Goal: Information Seeking & Learning: Check status

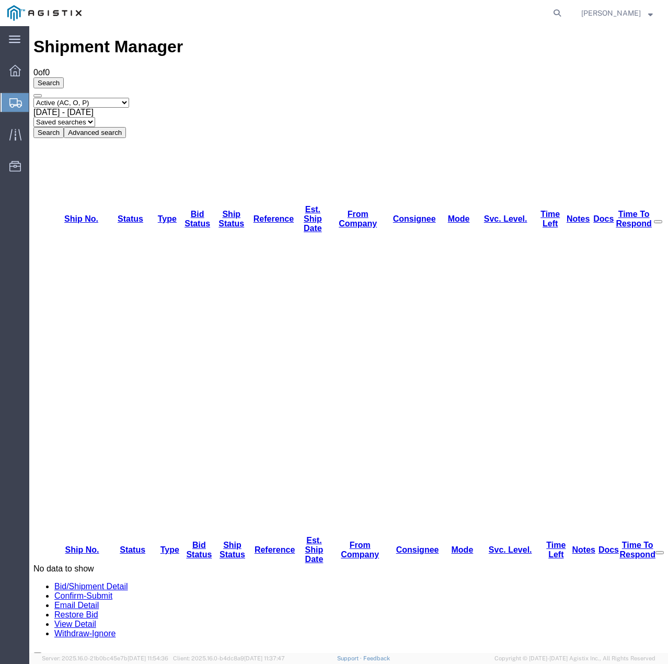
click at [129, 98] on select "Select status Active (AC, O, P) All Approved Awaiting Confirmation (AC) Booked …" at bounding box center [81, 103] width 96 height 10
select select "ALL"
click at [33, 98] on select "Select status Active (AC, O, P) All Approved Awaiting Confirmation (AC) Booked …" at bounding box center [81, 103] width 96 height 10
click at [64, 127] on button "Search" at bounding box center [48, 132] width 30 height 11
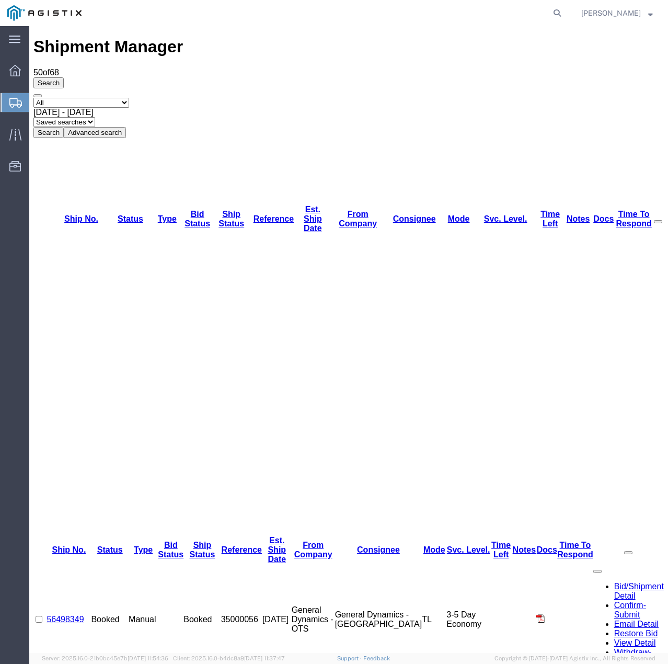
drag, startPoint x: 95, startPoint y: 309, endPoint x: 51, endPoint y: 309, distance: 44.4
copy link "56497552"
drag, startPoint x: 95, startPoint y: 291, endPoint x: 54, endPoint y: 294, distance: 40.9
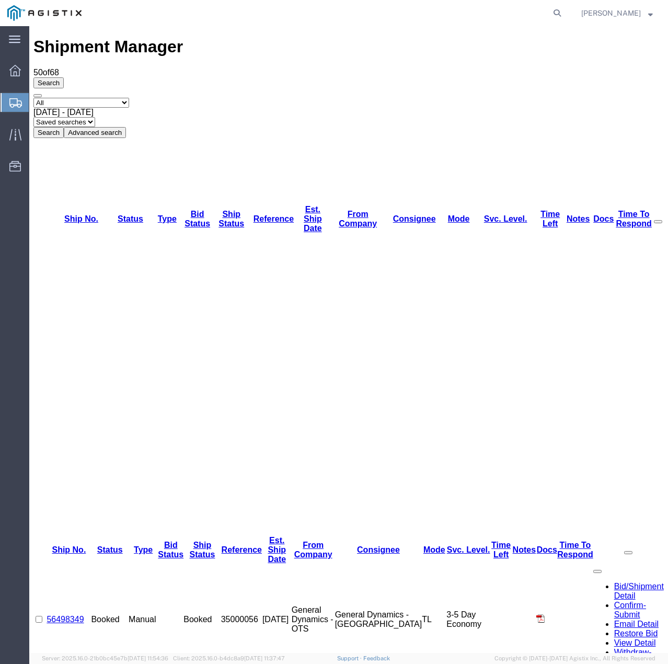
copy link "56497644"
drag, startPoint x: 91, startPoint y: 273, endPoint x: 53, endPoint y: 276, distance: 38.2
copy link "56497679"
drag, startPoint x: 94, startPoint y: 256, endPoint x: 56, endPoint y: 257, distance: 37.6
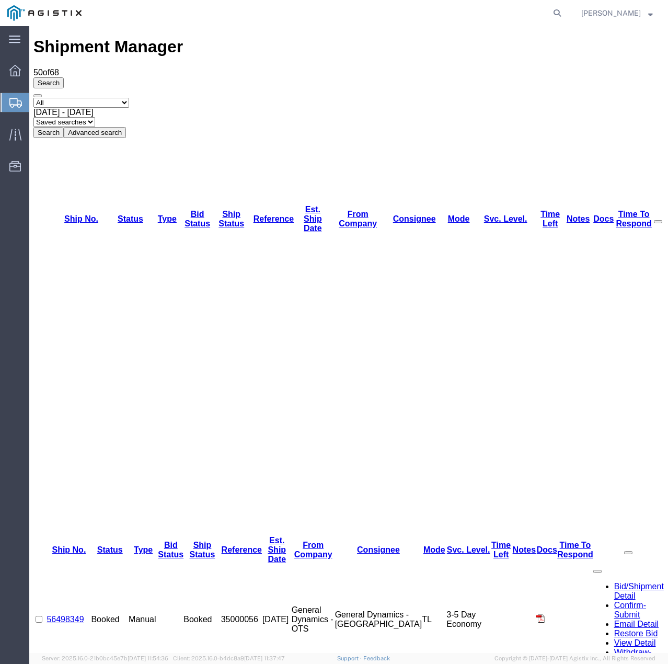
copy link "56497732"
drag, startPoint x: 104, startPoint y: 238, endPoint x: 54, endPoint y: 242, distance: 49.3
copy link "56497802"
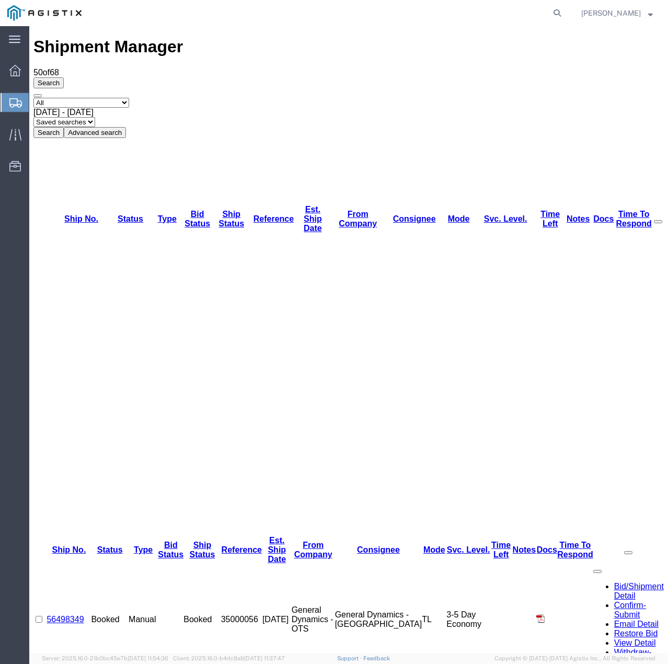
drag, startPoint x: 99, startPoint y: 221, endPoint x: 55, endPoint y: 225, distance: 44.6
copy link "56497871"
drag, startPoint x: 94, startPoint y: 203, endPoint x: 55, endPoint y: 207, distance: 38.8
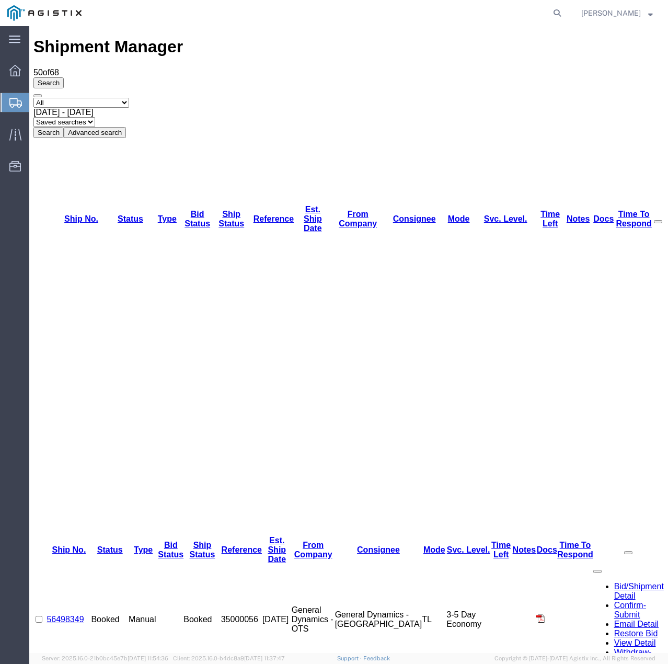
copy link "56497909"
drag, startPoint x: 104, startPoint y: 186, endPoint x: 55, endPoint y: 190, distance: 48.3
copy link "56497999"
drag, startPoint x: 93, startPoint y: 167, endPoint x: 56, endPoint y: 168, distance: 37.1
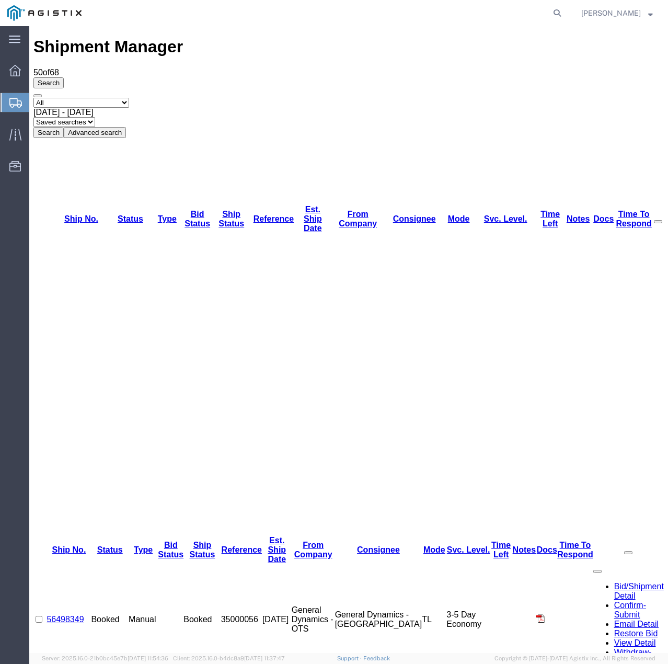
copy link "56498041"
drag, startPoint x: 93, startPoint y: 155, endPoint x: 52, endPoint y: 155, distance: 40.8
copy link "56498264"
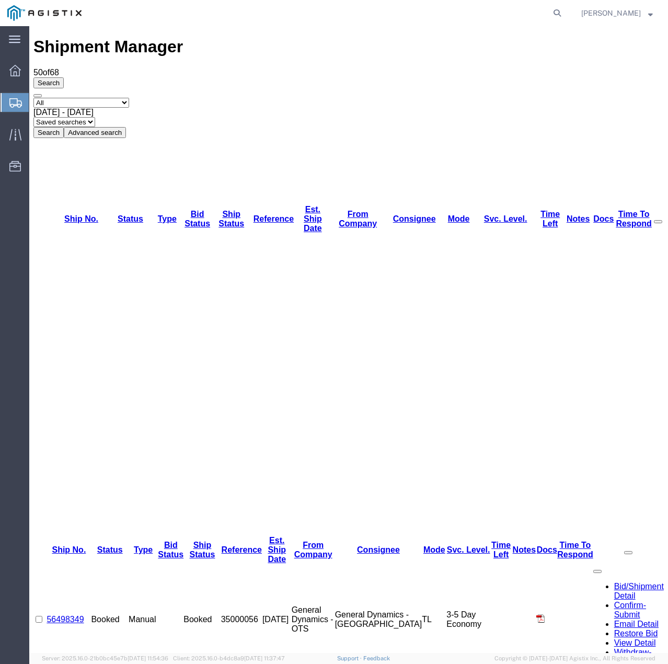
drag, startPoint x: 97, startPoint y: 139, endPoint x: 57, endPoint y: 139, distance: 40.3
drag, startPoint x: 97, startPoint y: 137, endPoint x: 55, endPoint y: 139, distance: 41.9
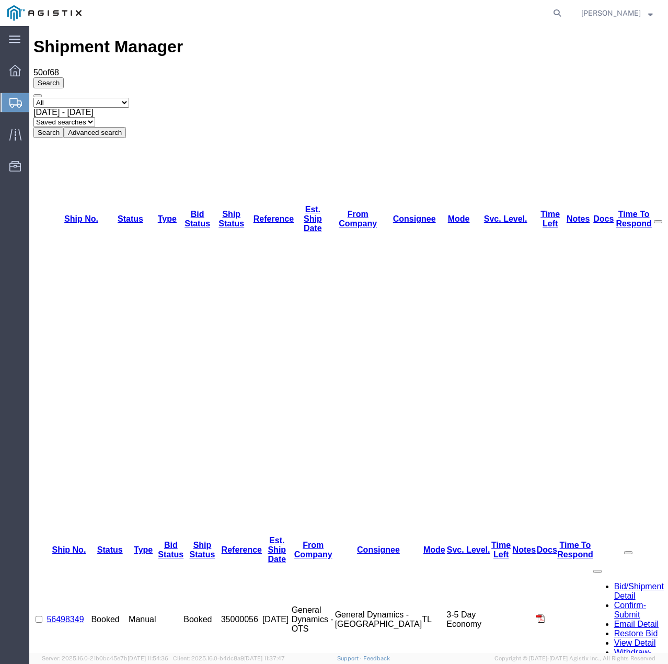
drag, startPoint x: 96, startPoint y: 118, endPoint x: 53, endPoint y: 120, distance: 43.4
click at [53, 564] on td "56498349" at bounding box center [69, 619] width 44 height 111
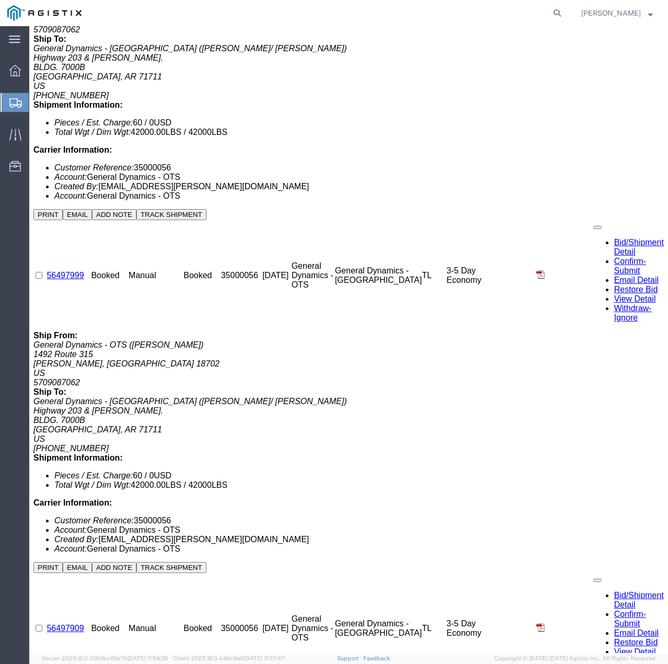
scroll to position [1516, 0]
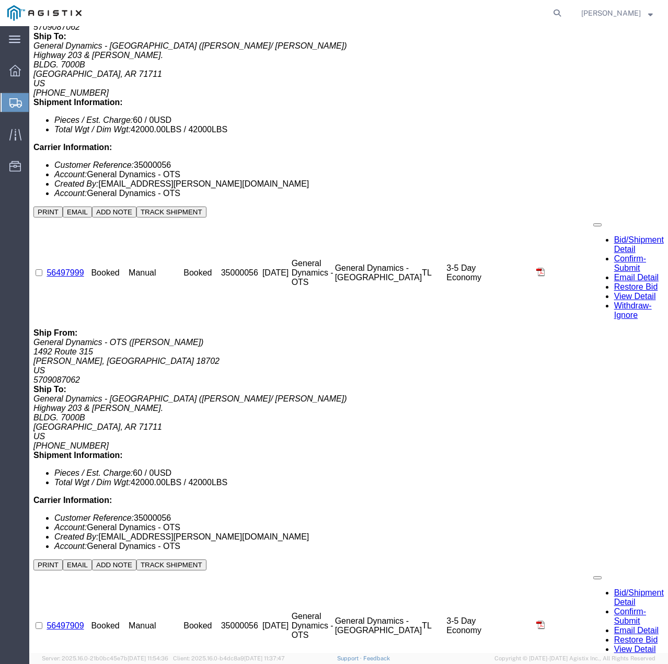
drag, startPoint x: 96, startPoint y: 276, endPoint x: 54, endPoint y: 278, distance: 42.4
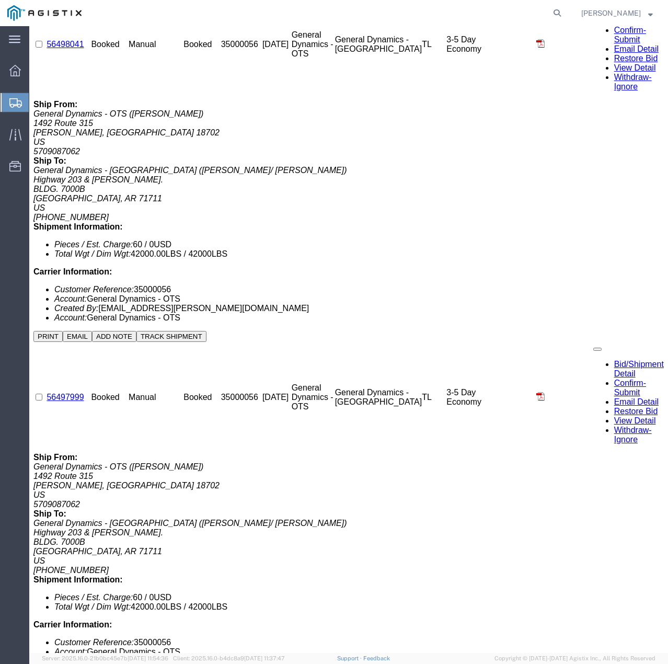
scroll to position [1359, 0]
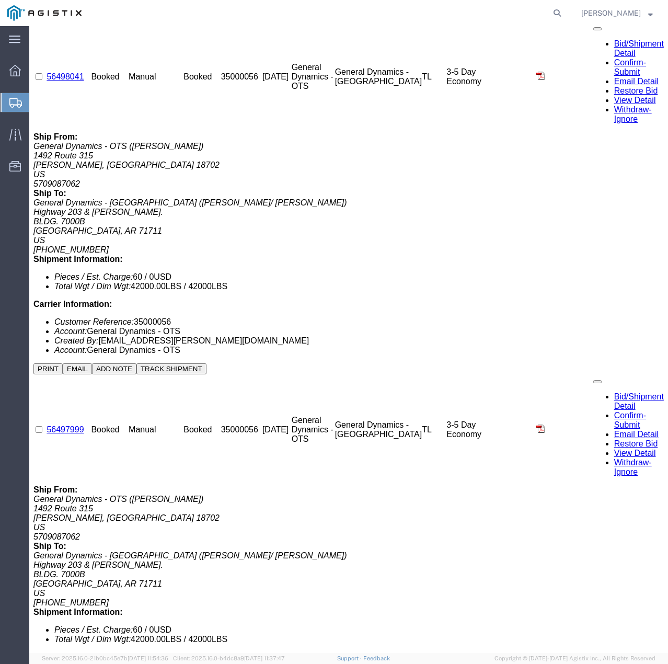
drag, startPoint x: 94, startPoint y: 267, endPoint x: 52, endPoint y: 269, distance: 42.4
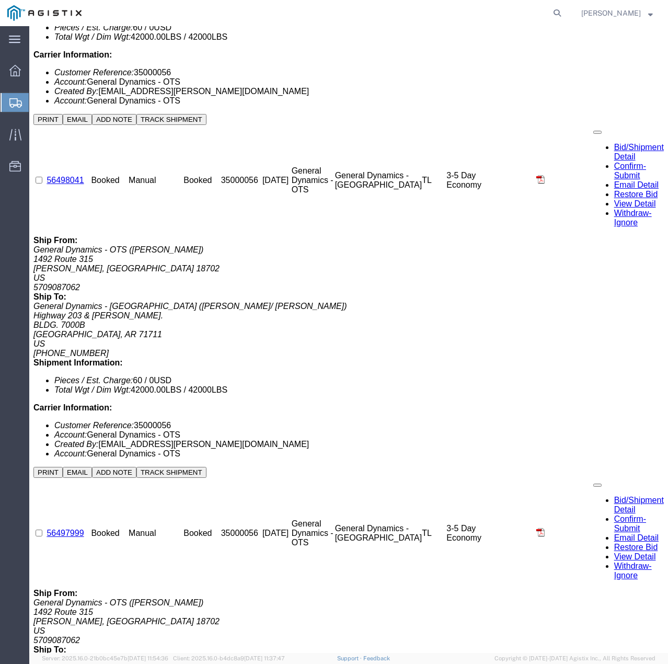
scroll to position [1255, 0]
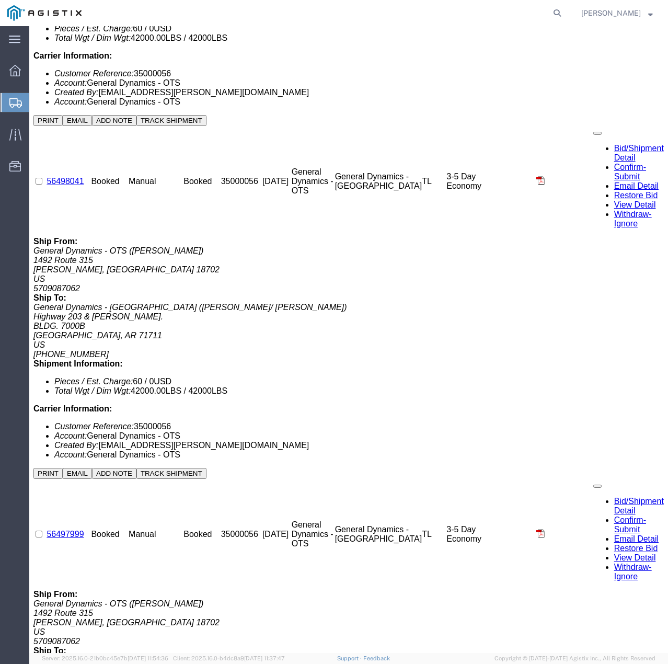
drag, startPoint x: 95, startPoint y: 208, endPoint x: 55, endPoint y: 211, distance: 40.4
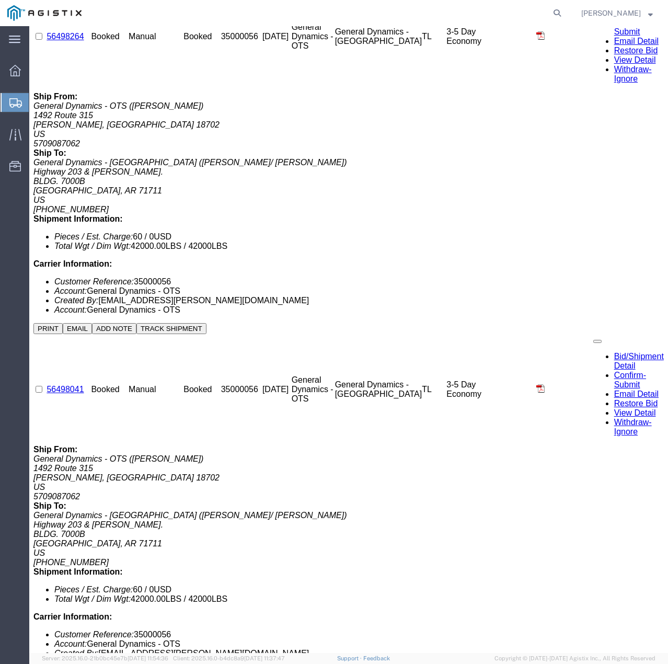
scroll to position [1046, 0]
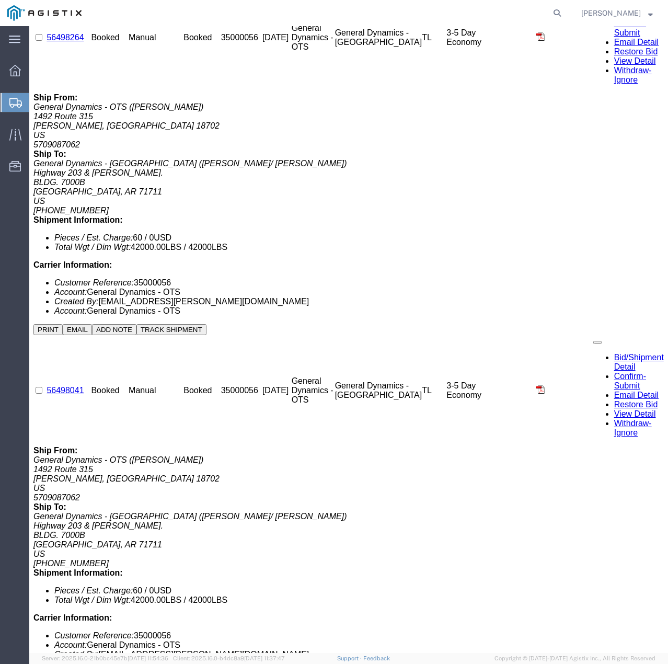
drag, startPoint x: 92, startPoint y: 250, endPoint x: 54, endPoint y: 251, distance: 37.7
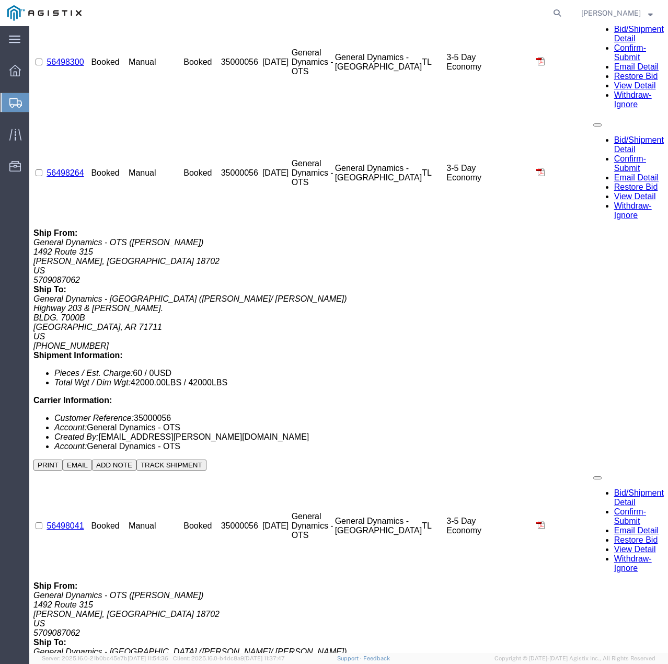
scroll to position [889, 0]
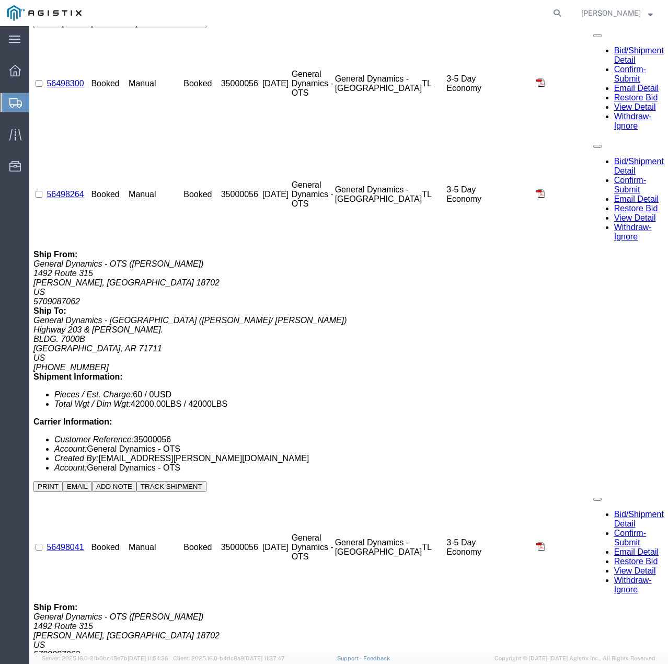
drag, startPoint x: 93, startPoint y: 240, endPoint x: 54, endPoint y: 241, distance: 38.7
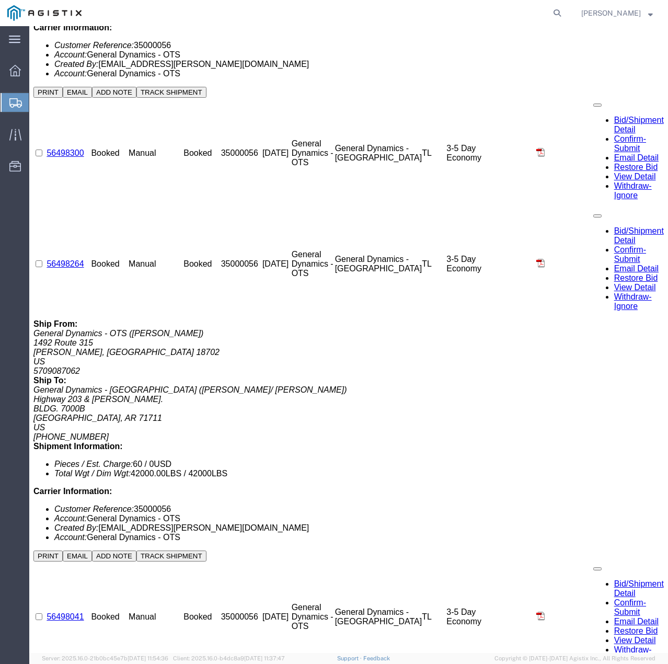
scroll to position [732, 0]
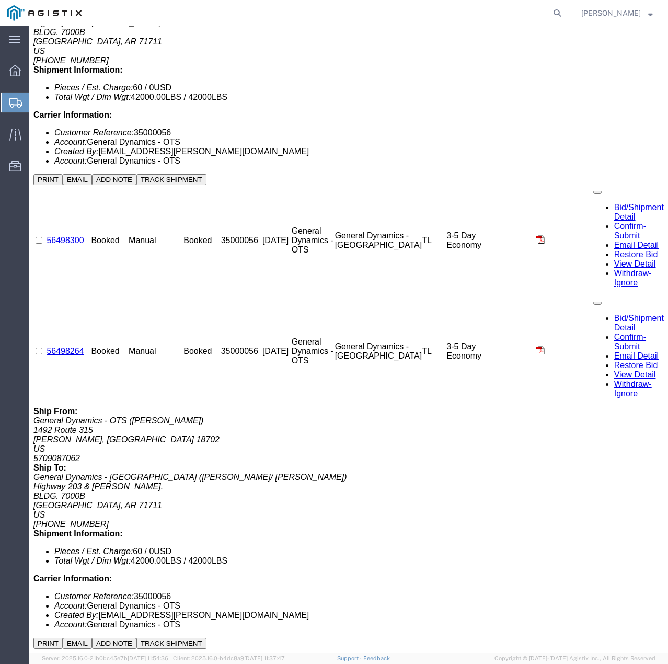
drag, startPoint x: 97, startPoint y: 232, endPoint x: 54, endPoint y: 232, distance: 43.4
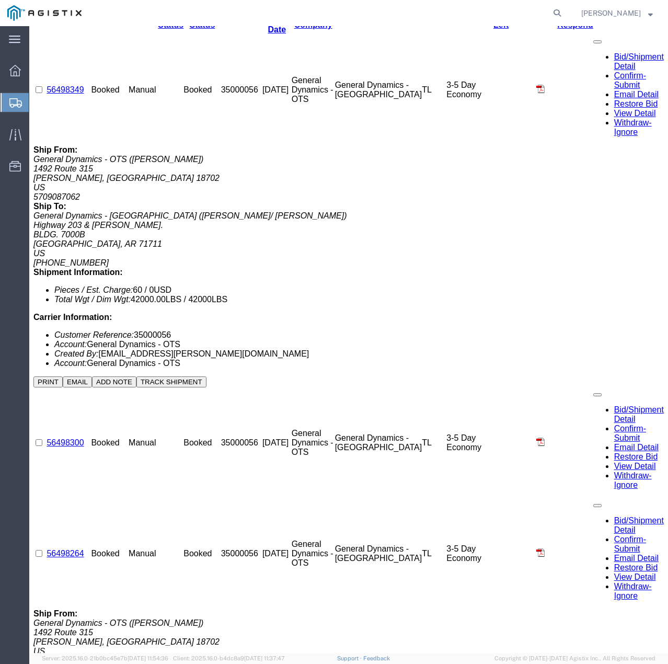
scroll to position [523, 0]
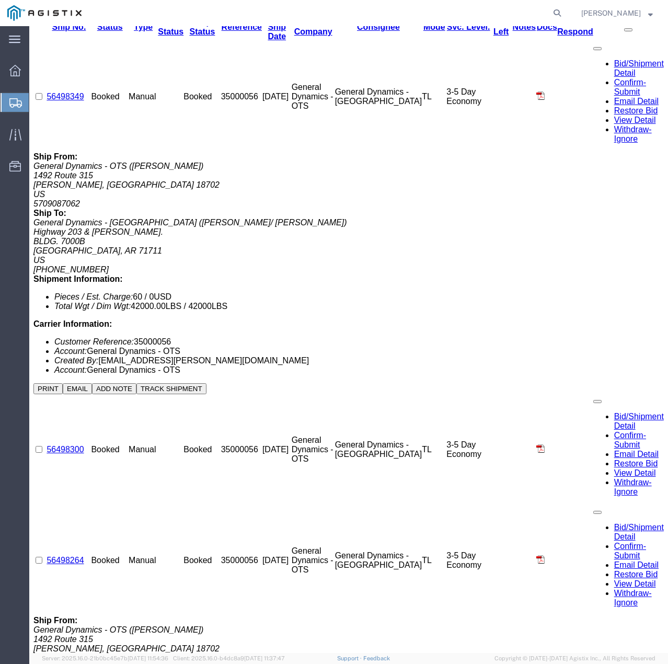
drag, startPoint x: 95, startPoint y: 276, endPoint x: 55, endPoint y: 276, distance: 39.7
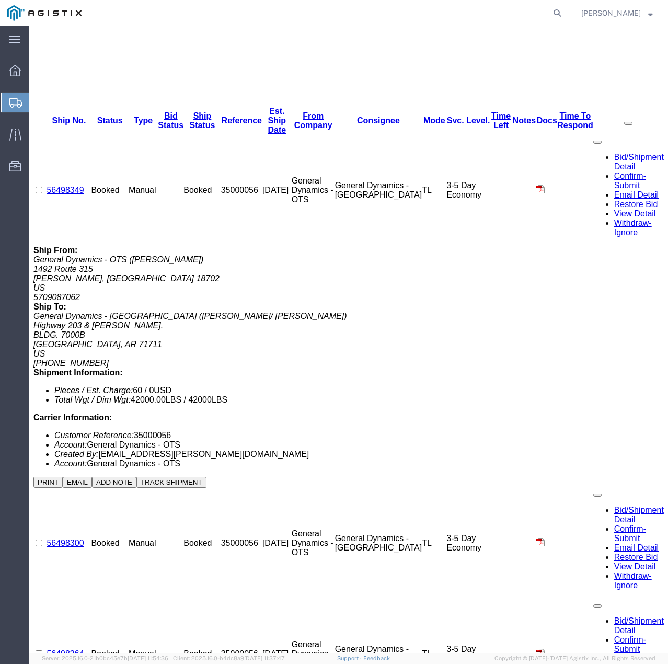
scroll to position [366, 0]
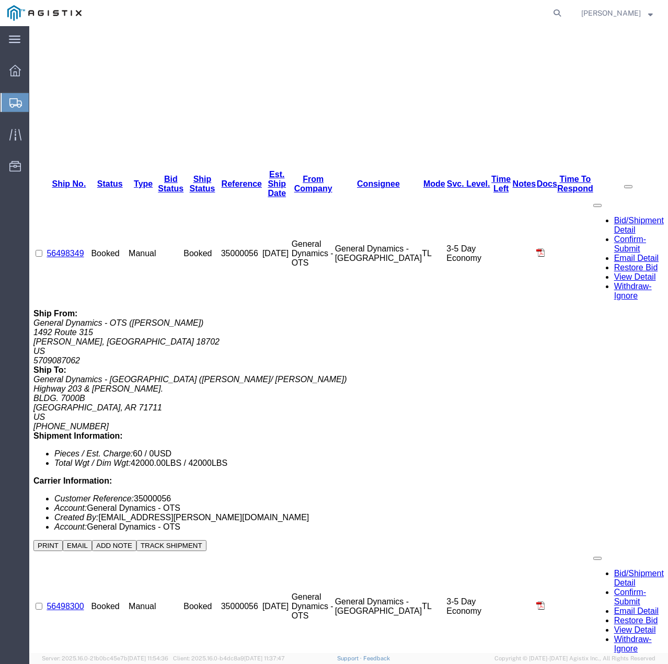
drag, startPoint x: 89, startPoint y: 269, endPoint x: 55, endPoint y: 267, distance: 34.0
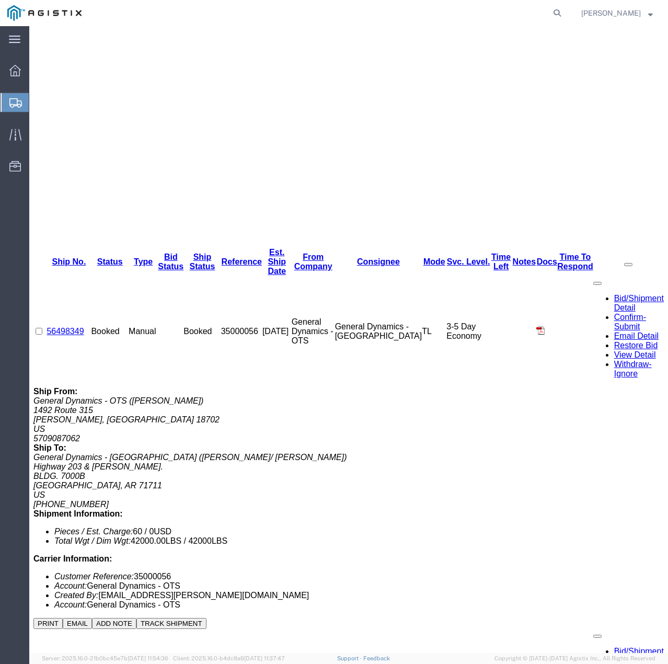
scroll to position [209, 0]
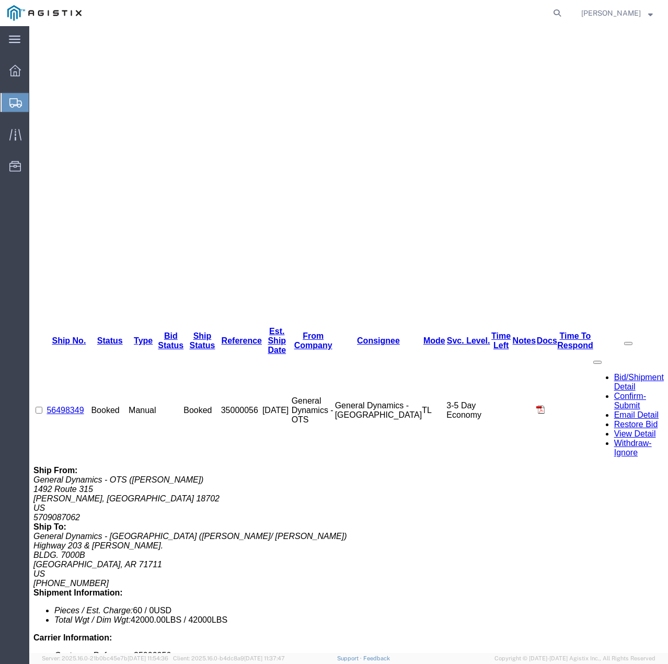
drag, startPoint x: 94, startPoint y: 260, endPoint x: 56, endPoint y: 262, distance: 37.7
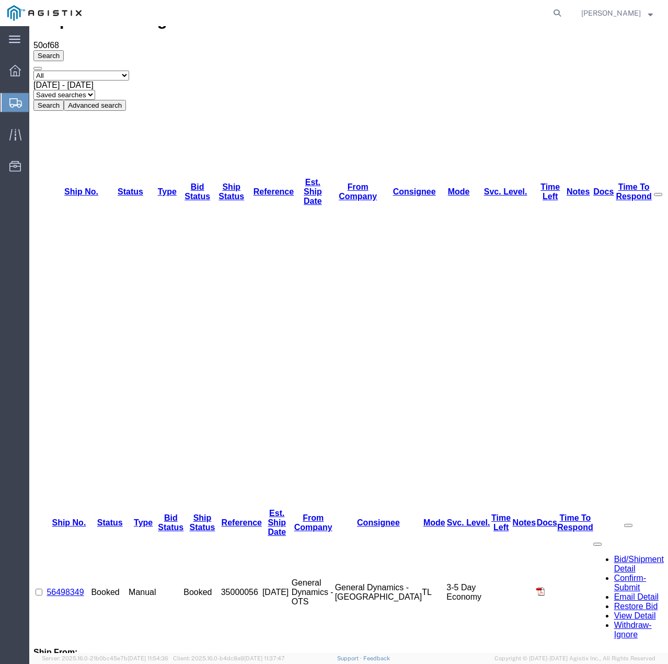
scroll to position [0, 0]
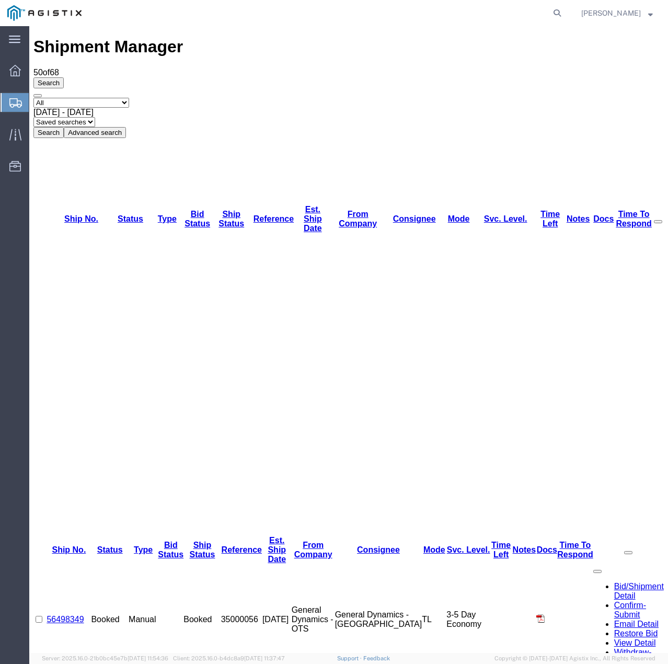
drag, startPoint x: 96, startPoint y: 303, endPoint x: 61, endPoint y: 302, distance: 35.0
drag, startPoint x: 93, startPoint y: 285, endPoint x: 55, endPoint y: 283, distance: 37.7
drag, startPoint x: 95, startPoint y: 116, endPoint x: 55, endPoint y: 118, distance: 40.3
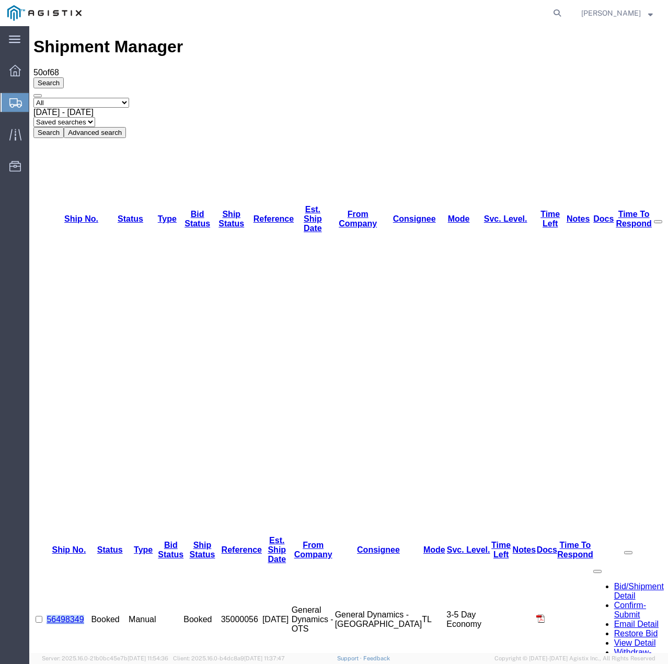
click at [55, 564] on td "56498349" at bounding box center [69, 619] width 44 height 111
click at [626, 10] on span "[PERSON_NAME]" at bounding box center [611, 13] width 60 height 12
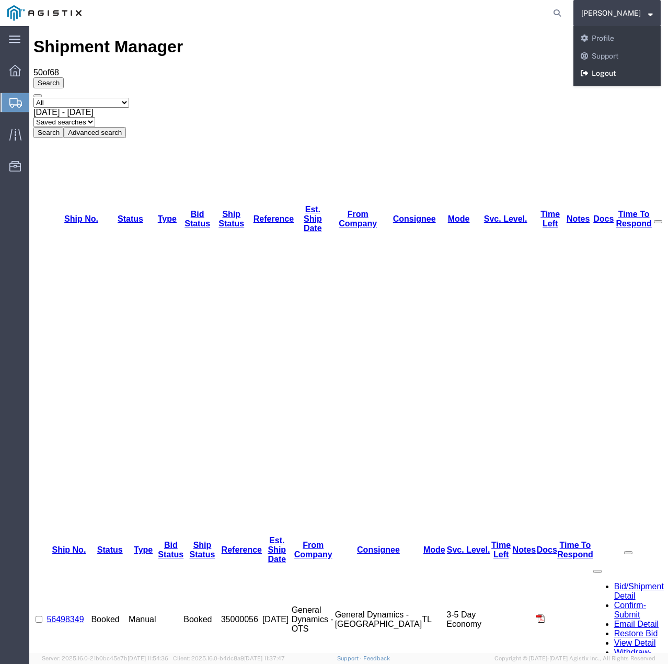
click at [613, 75] on link "Logout" at bounding box center [617, 74] width 87 height 18
